Goal: Task Accomplishment & Management: Manage account settings

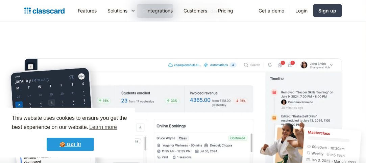
scroll to position [135, 0]
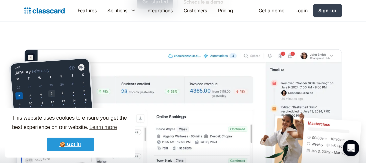
click at [72, 141] on link "🍪 Got it!" at bounding box center [70, 145] width 47 height 14
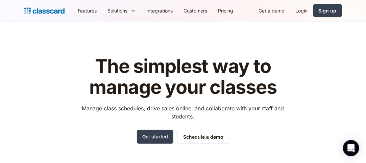
scroll to position [34, 0]
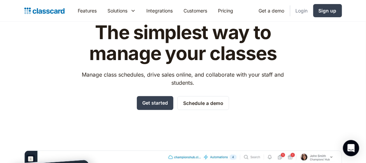
click at [305, 4] on link "Login" at bounding box center [301, 10] width 23 height 15
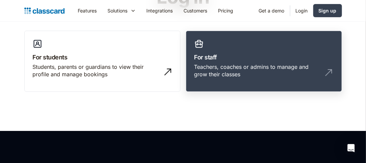
scroll to position [68, 0]
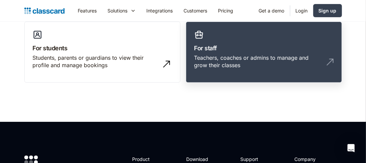
click at [305, 63] on div "Teachers, coaches or admins to manage and grow their classes" at bounding box center [257, 61] width 126 height 15
